Goal: Transaction & Acquisition: Purchase product/service

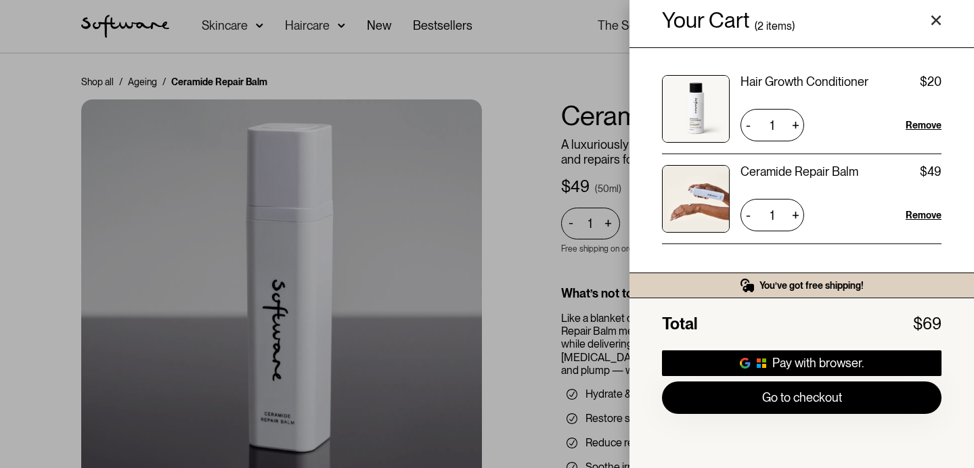
scroll to position [22, 0]
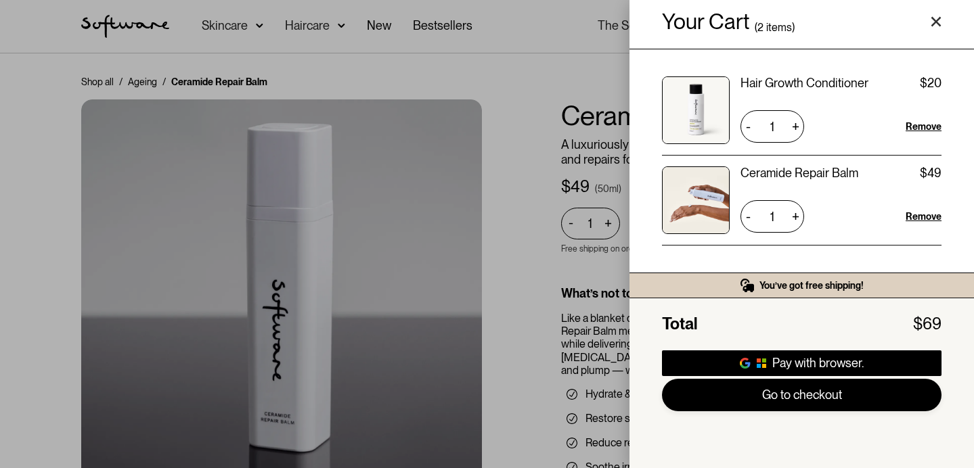
click at [814, 398] on link "Go to checkout" at bounding box center [802, 395] width 280 height 32
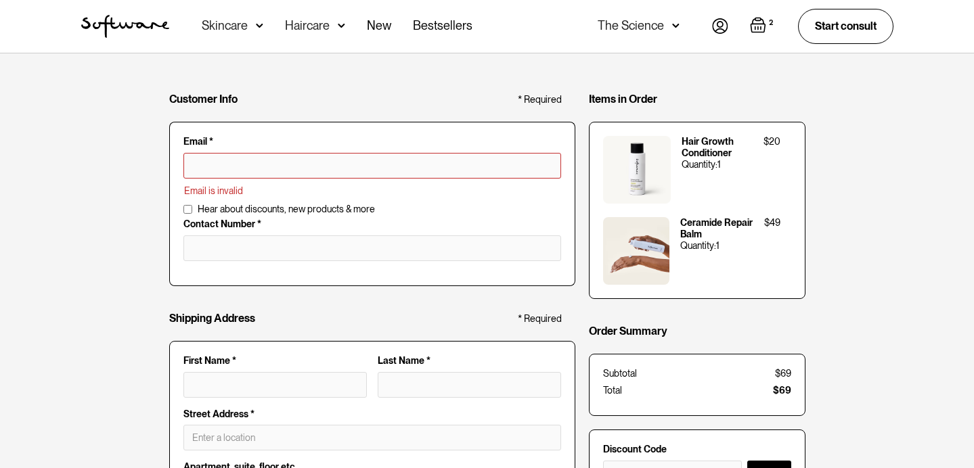
click at [721, 30] on img at bounding box center [720, 26] width 16 height 16
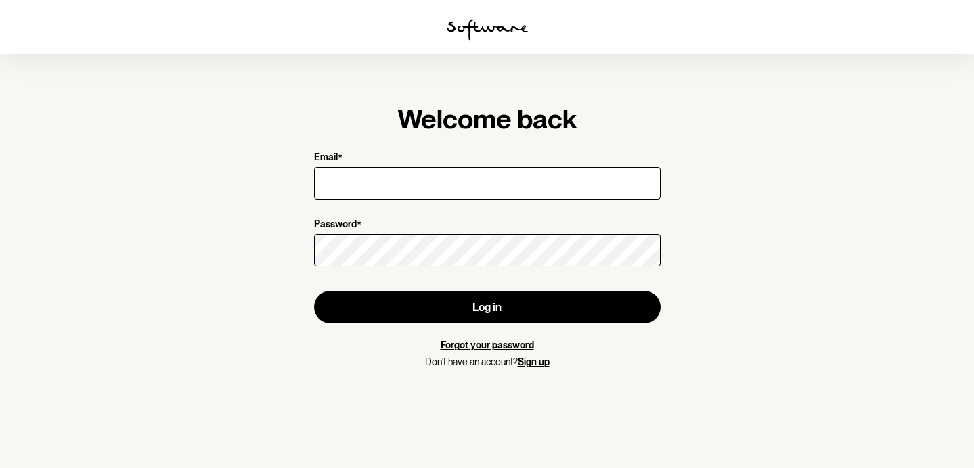
click at [417, 188] on input "Email *" at bounding box center [487, 183] width 347 height 32
type input "vkoushik4@gmail.com"
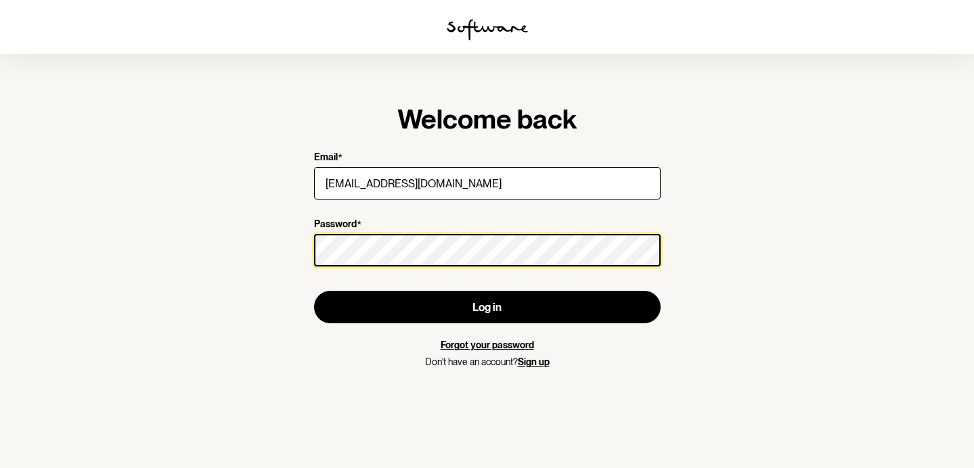
click at [314, 291] on button "Log in" at bounding box center [487, 307] width 347 height 32
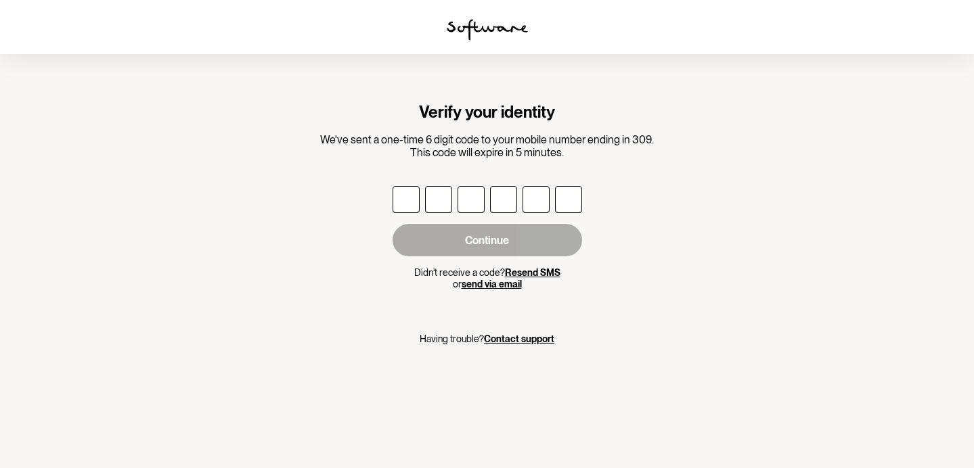
click at [269, 184] on section "Verify your identity We've sent a one-time 6 digit code to your mobile number e…" at bounding box center [487, 234] width 974 height 468
